Goal: Information Seeking & Learning: Learn about a topic

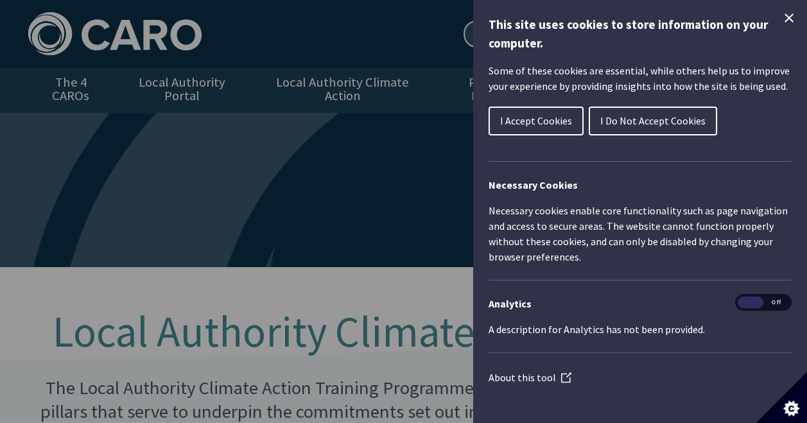
click at [784, 21] on icon "Close Cookie Control" at bounding box center [788, 17] width 9 height 9
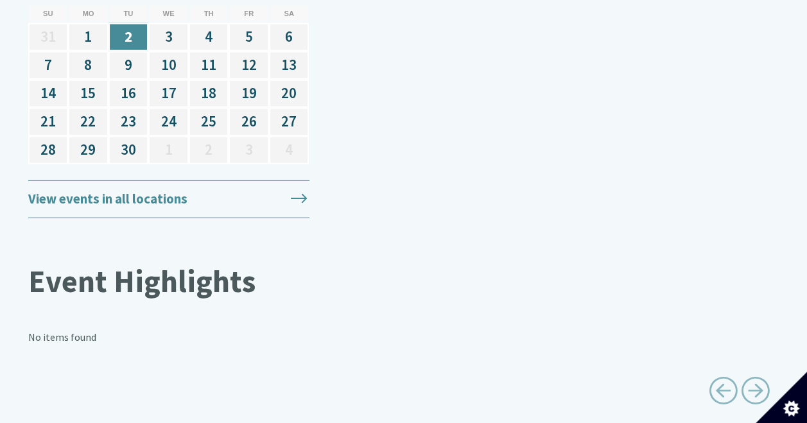
scroll to position [1783, 0]
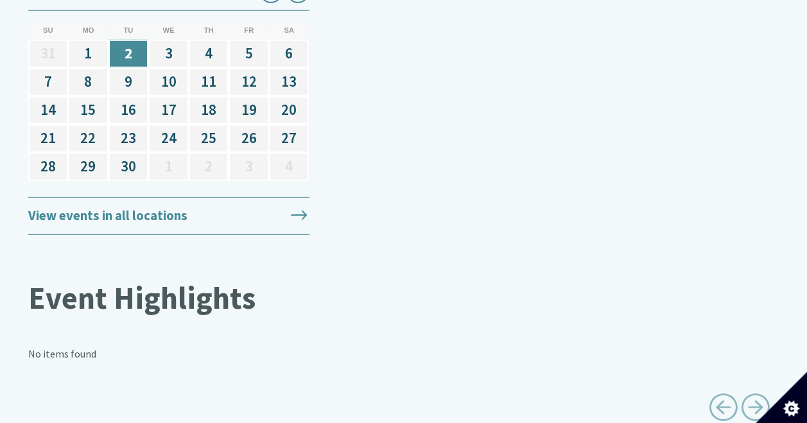
click at [246, 197] on link "View events in all locations" at bounding box center [168, 216] width 281 height 38
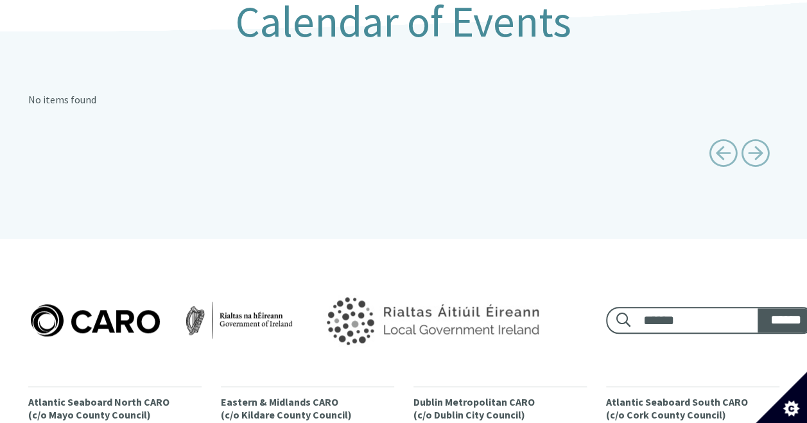
scroll to position [311, 0]
click at [719, 142] on span "Previous page" at bounding box center [723, 152] width 29 height 29
type input "******"
click at [719, 142] on span "Previous page" at bounding box center [723, 152] width 29 height 29
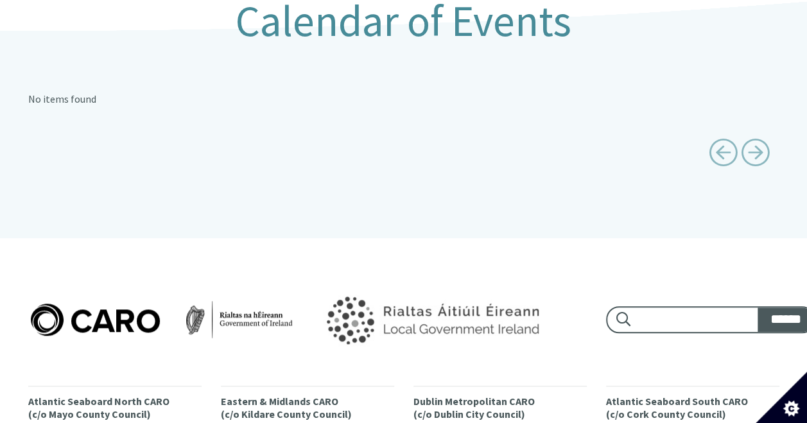
type input "******"
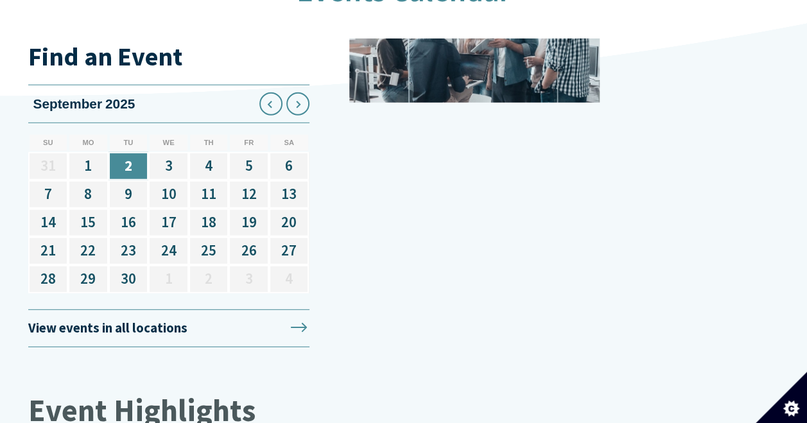
scroll to position [1667, 0]
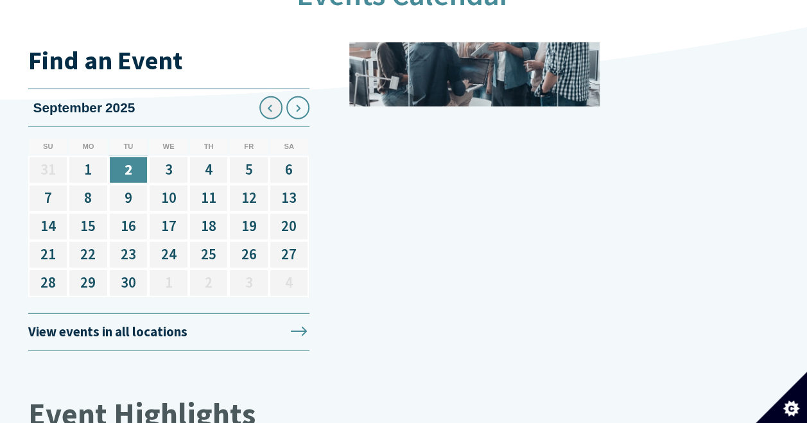
click at [266, 100] on icon at bounding box center [271, 108] width 21 height 21
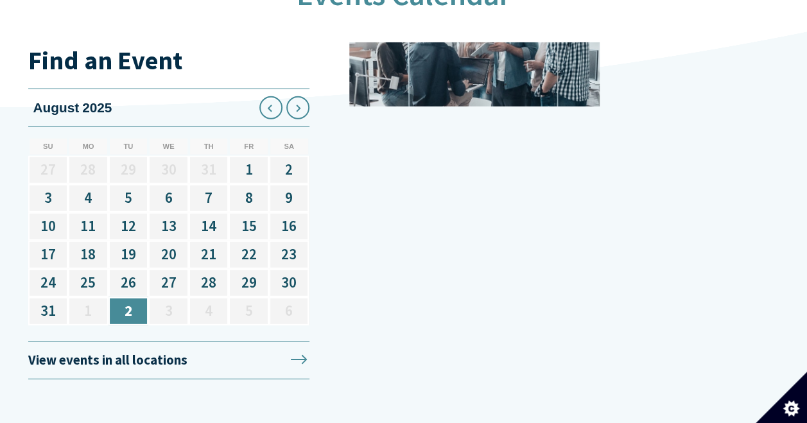
click at [266, 100] on icon at bounding box center [271, 108] width 21 height 21
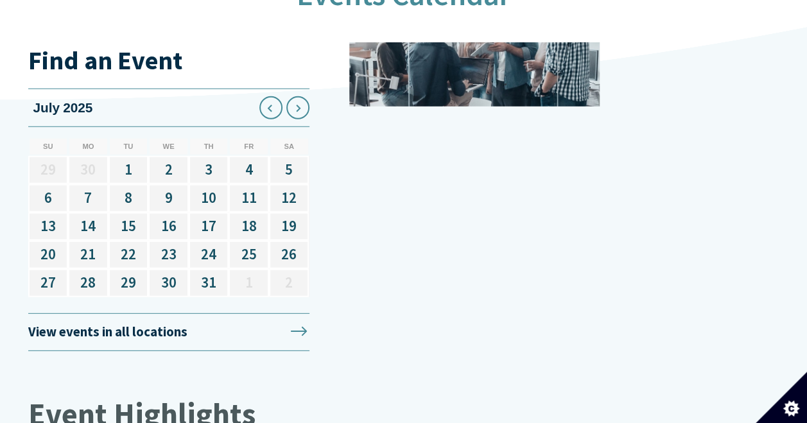
click at [266, 100] on icon at bounding box center [271, 108] width 21 height 21
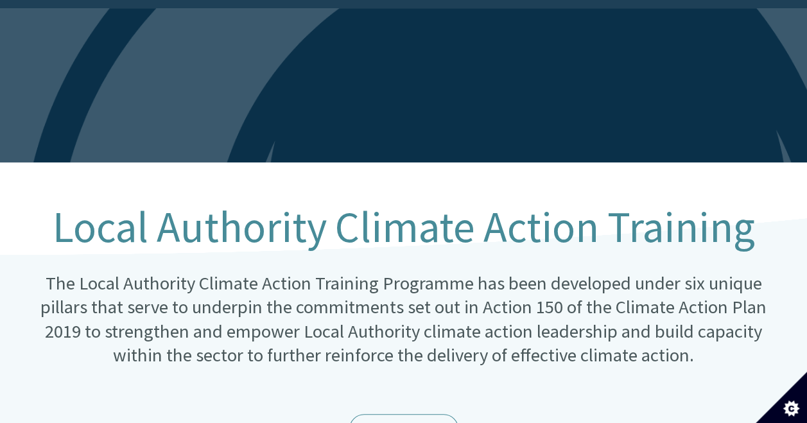
scroll to position [0, 0]
